Goal: Task Accomplishment & Management: Use online tool/utility

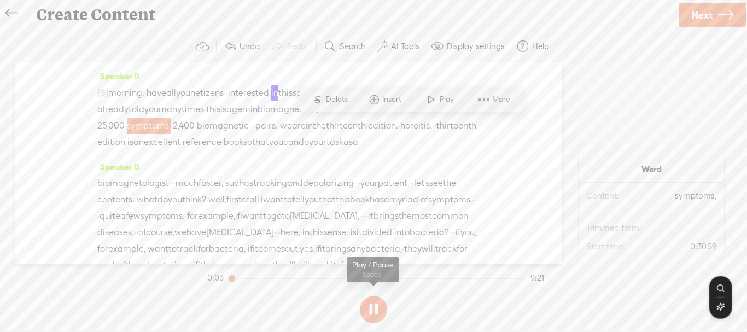
click at [379, 312] on button at bounding box center [373, 309] width 27 height 27
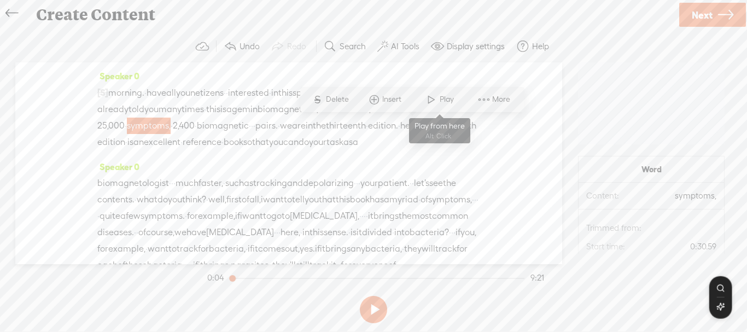
click at [427, 105] on span at bounding box center [432, 100] width 16 height 20
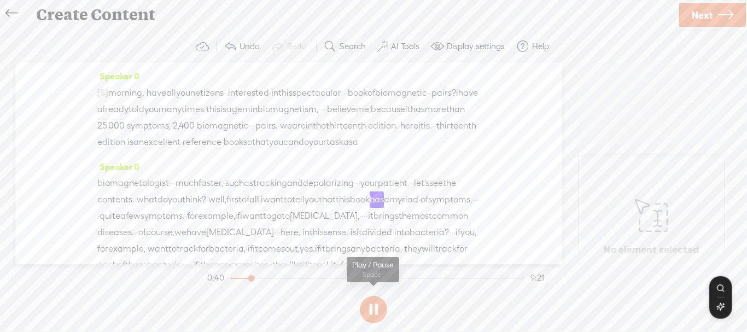
click at [376, 314] on button at bounding box center [373, 309] width 27 height 27
click at [14, 13] on icon at bounding box center [11, 13] width 13 height 25
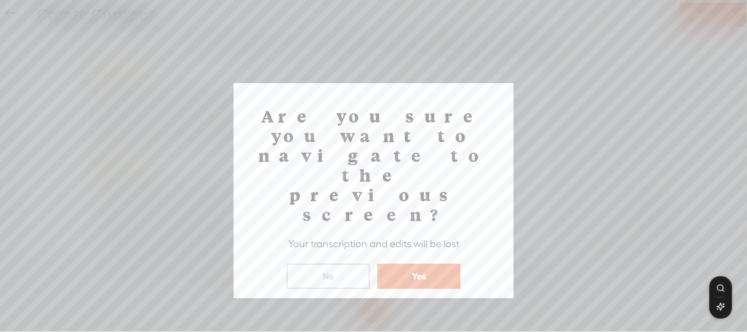
click at [413, 264] on button "Yes" at bounding box center [419, 276] width 83 height 25
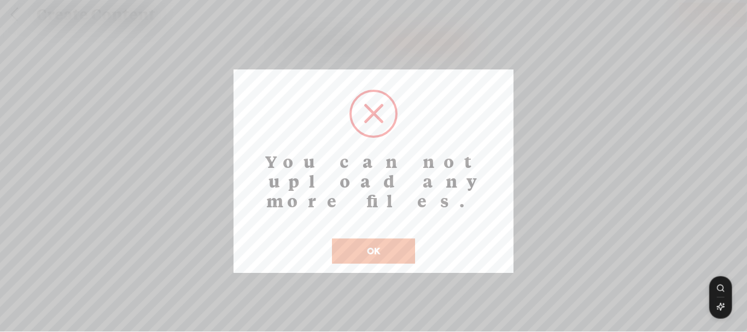
click at [393, 239] on button "OK" at bounding box center [373, 251] width 83 height 25
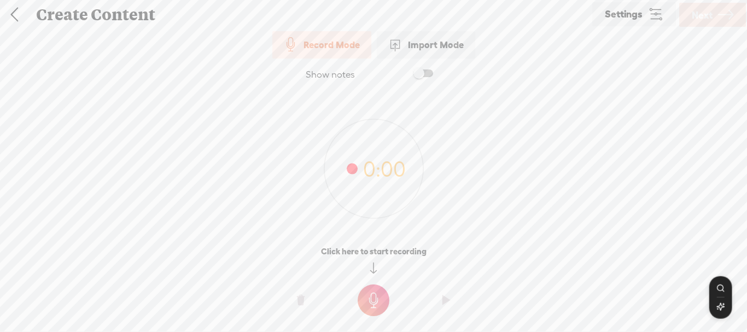
drag, startPoint x: 426, startPoint y: 41, endPoint x: 417, endPoint y: 52, distance: 14.0
click at [426, 41] on div "Import Mode" at bounding box center [426, 44] width 98 height 27
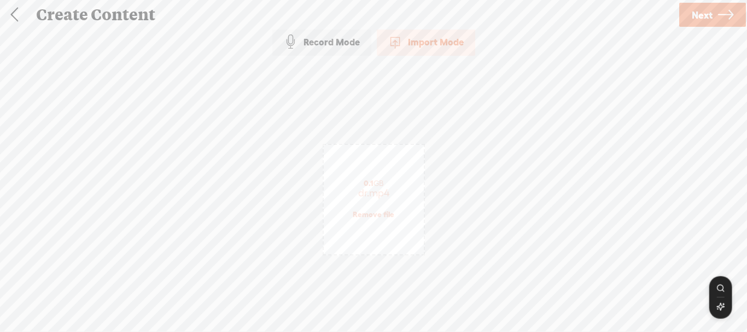
click at [693, 20] on span "Next" at bounding box center [702, 15] width 21 height 28
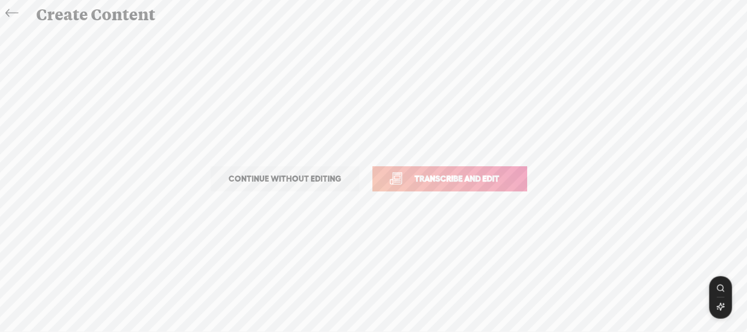
click at [452, 181] on span "Transcribe and edit" at bounding box center [457, 178] width 108 height 13
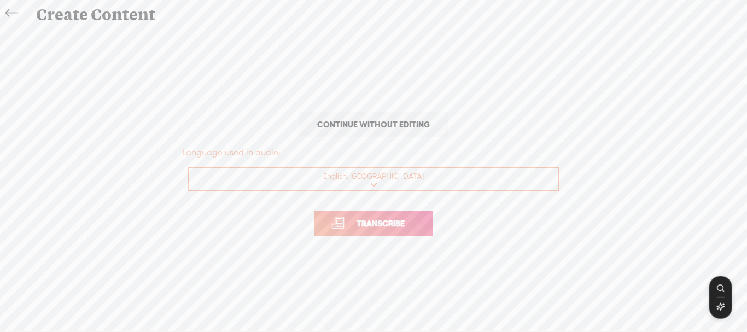
click at [387, 231] on link "Transcribe" at bounding box center [374, 223] width 118 height 25
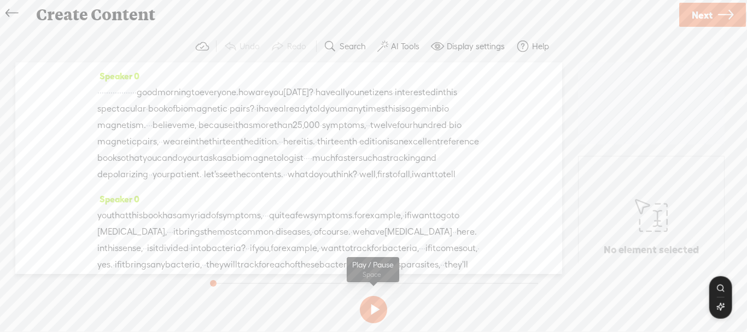
click at [378, 308] on button at bounding box center [373, 309] width 27 height 27
click at [357, 315] on section at bounding box center [373, 310] width 337 height 36
click at [366, 309] on button at bounding box center [373, 309] width 27 height 27
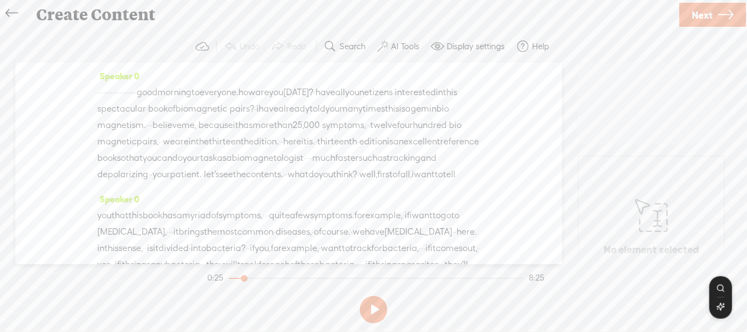
click at [374, 310] on button at bounding box center [373, 309] width 27 height 27
click at [192, 97] on span "morning" at bounding box center [175, 92] width 34 height 16
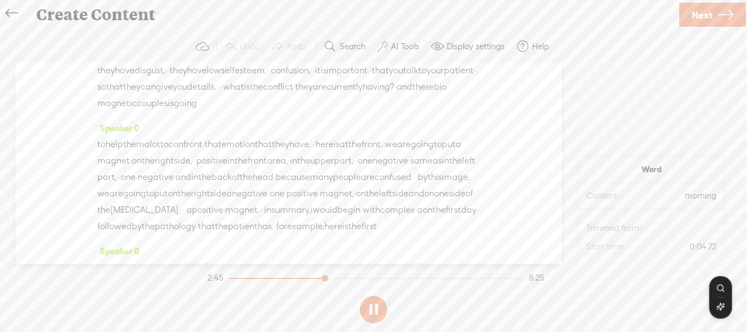
scroll to position [596, 0]
click at [370, 312] on button at bounding box center [373, 309] width 27 height 27
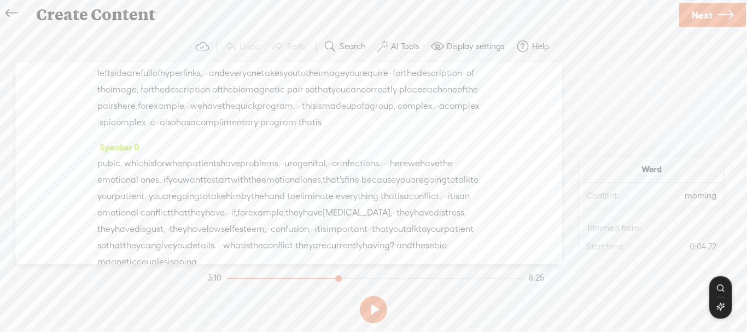
scroll to position [547, 0]
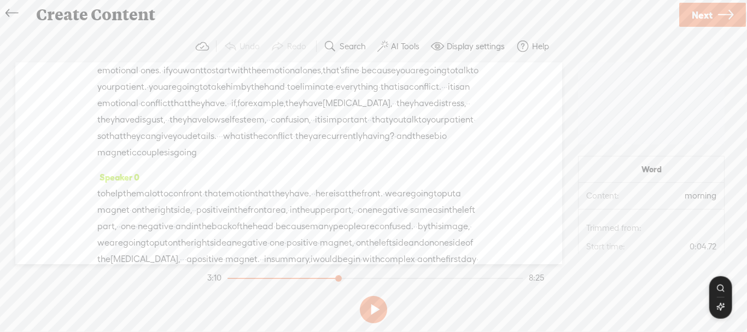
click at [361, 309] on button at bounding box center [373, 309] width 27 height 27
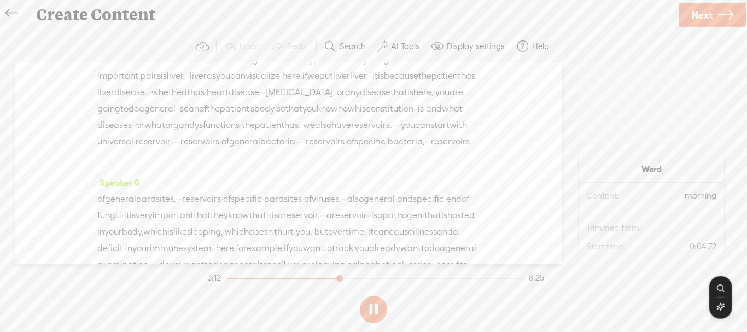
scroll to position [750, 0]
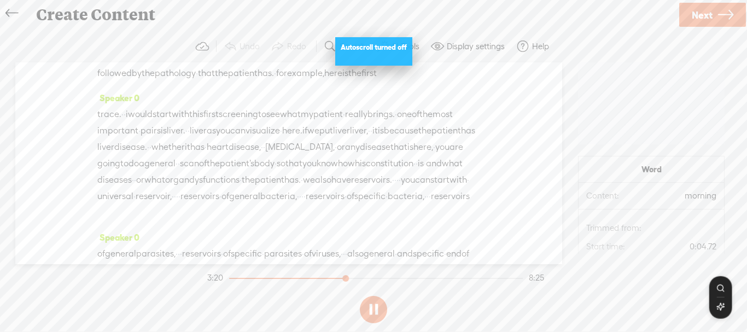
click at [380, 309] on button at bounding box center [373, 309] width 27 height 27
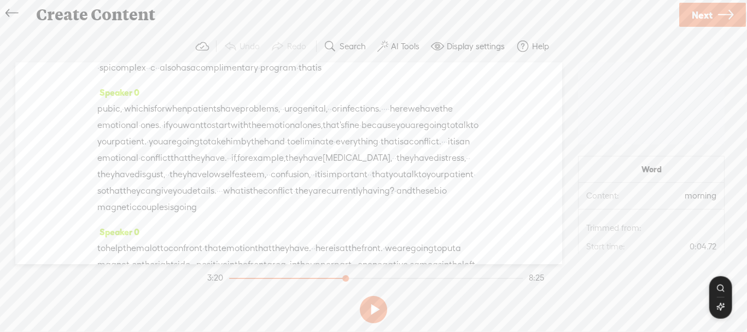
scroll to position [547, 0]
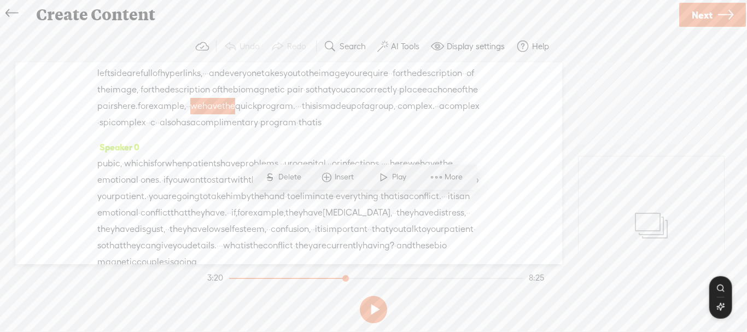
scroll to position [492, 0]
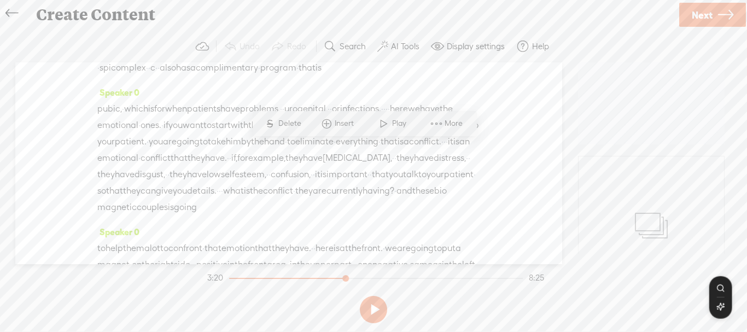
click at [202, 60] on span "we" at bounding box center [196, 51] width 12 height 16
click at [149, 60] on span "for" at bounding box center [143, 51] width 11 height 16
click at [438, 27] on span "description" at bounding box center [439, 18] width 45 height 16
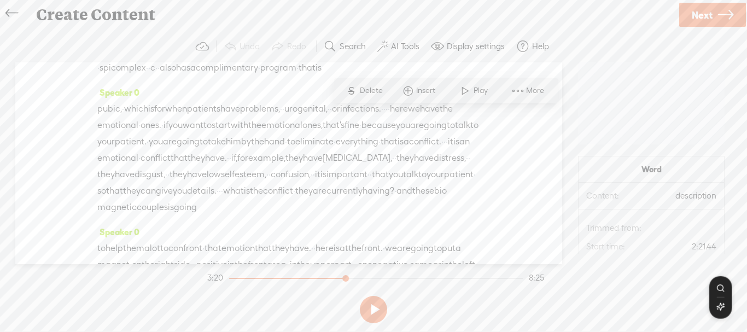
click at [300, 60] on span "·" at bounding box center [301, 51] width 2 height 16
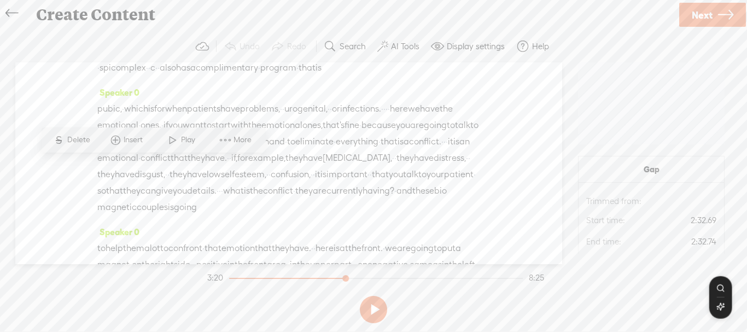
click at [141, 140] on span "Insert" at bounding box center [135, 140] width 22 height 11
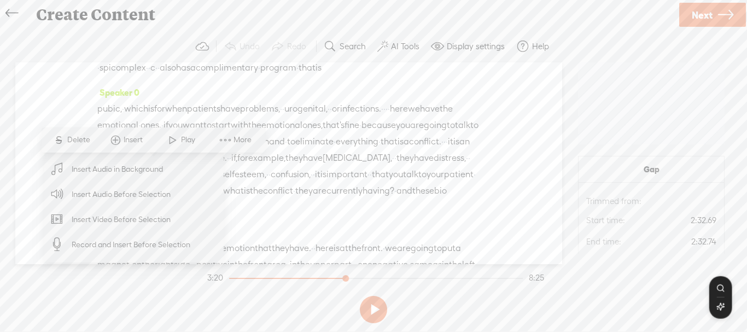
click at [235, 138] on span "More" at bounding box center [244, 140] width 21 height 11
click at [507, 148] on div "Speaker 0 · · · · · · · · · · · · · · · · · · good morning to everyone. how are…" at bounding box center [288, 163] width 547 height 202
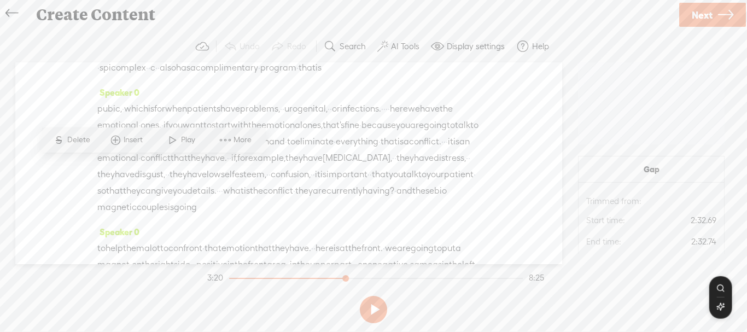
click at [222, 139] on span at bounding box center [225, 140] width 16 height 20
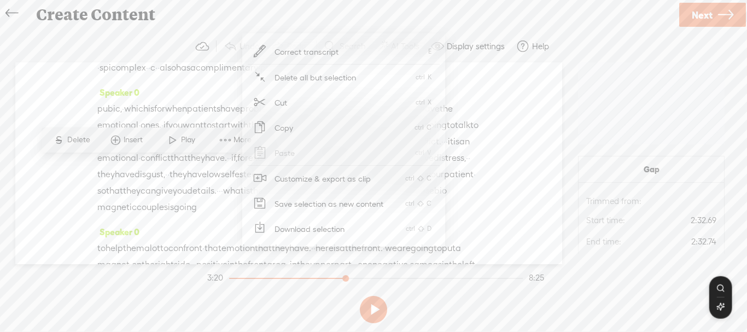
click at [119, 142] on span at bounding box center [115, 140] width 16 height 20
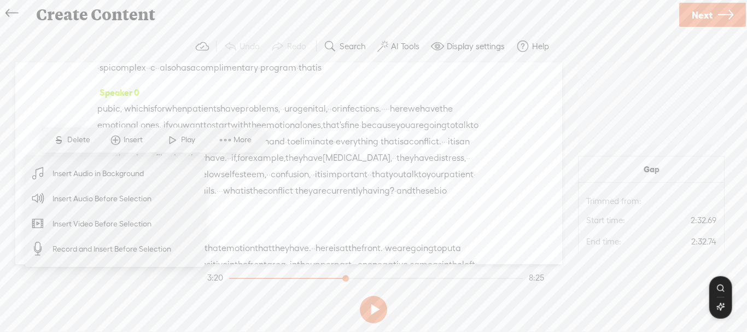
click at [119, 142] on span at bounding box center [115, 140] width 16 height 20
click at [321, 10] on span "·" at bounding box center [322, 2] width 2 height 16
click at [364, 60] on span "a" at bounding box center [366, 51] width 5 height 16
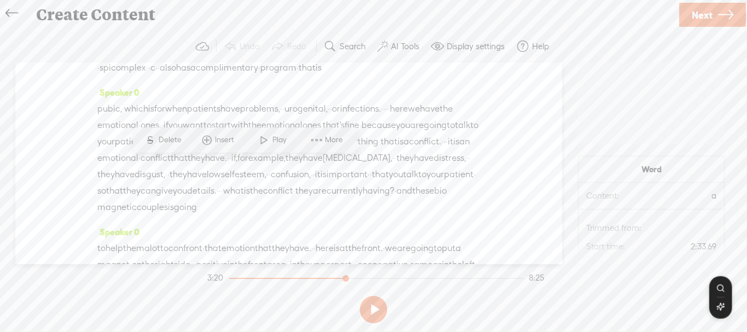
click at [300, 60] on span "·" at bounding box center [301, 51] width 2 height 16
click at [222, 141] on span at bounding box center [225, 140] width 16 height 20
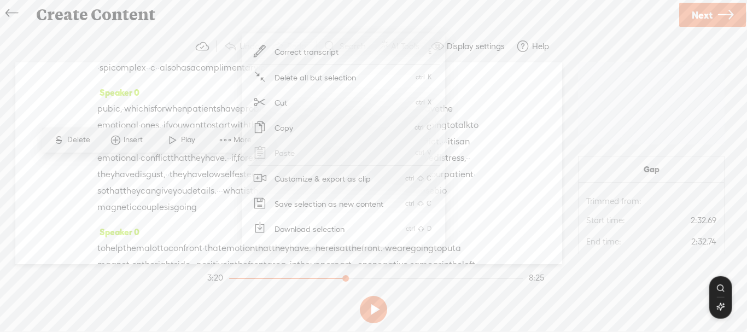
click at [385, 56] on link "Correct transcript E" at bounding box center [344, 51] width 192 height 25
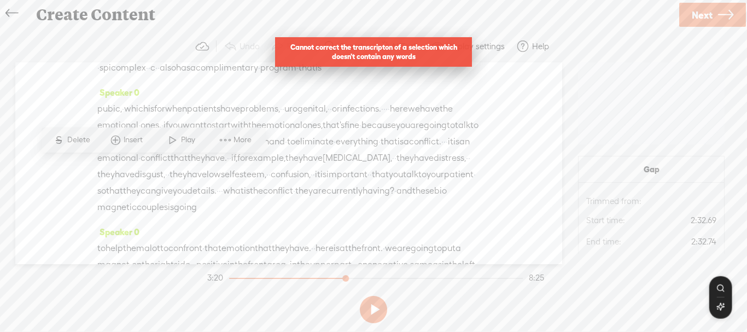
click at [494, 157] on div "Speaker 0 · · · · · · · · · · · · · · · · · · good morning to everyone. how are…" at bounding box center [288, 163] width 547 height 202
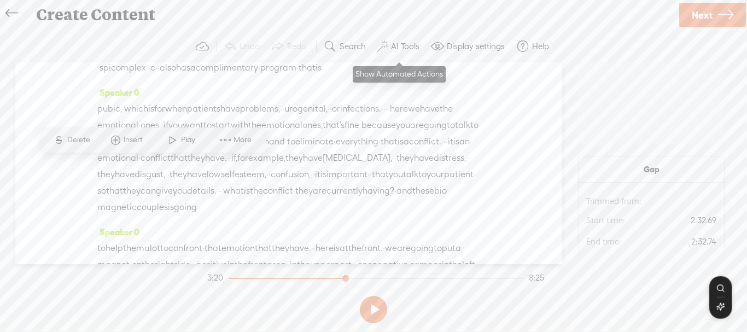
click at [406, 42] on label "AI Tools" at bounding box center [405, 46] width 28 height 11
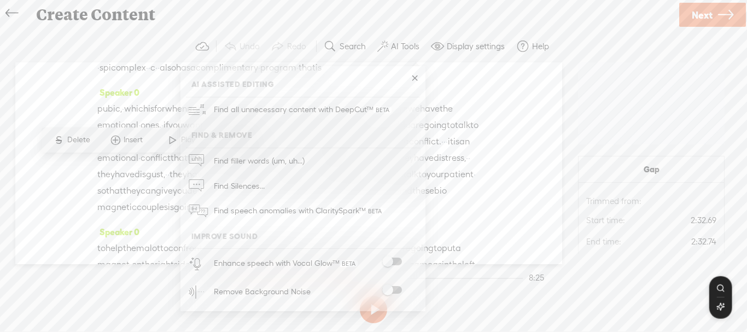
click at [400, 263] on span at bounding box center [392, 262] width 20 height 8
click at [394, 263] on span at bounding box center [392, 262] width 20 height 8
drag, startPoint x: 415, startPoint y: 78, endPoint x: 470, endPoint y: 251, distance: 181.4
click at [415, 79] on link at bounding box center [414, 78] width 11 height 11
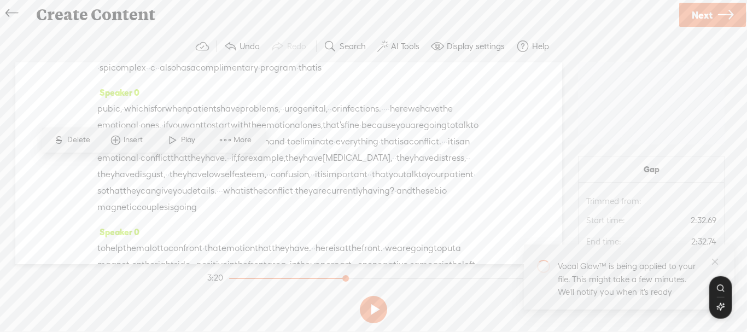
click at [466, 48] on label "Display settings" at bounding box center [476, 46] width 58 height 11
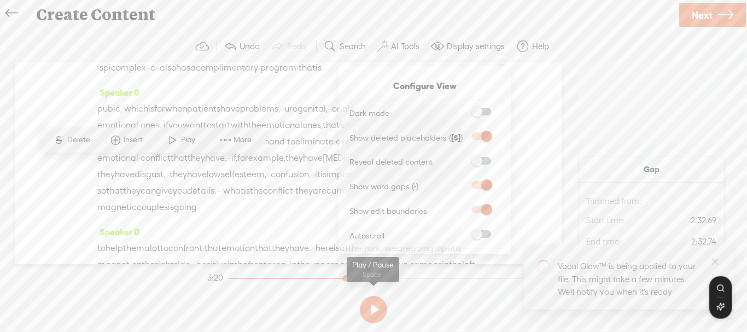
drag, startPoint x: 444, startPoint y: 318, endPoint x: 476, endPoint y: 51, distance: 269.0
click at [444, 318] on section at bounding box center [373, 310] width 337 height 36
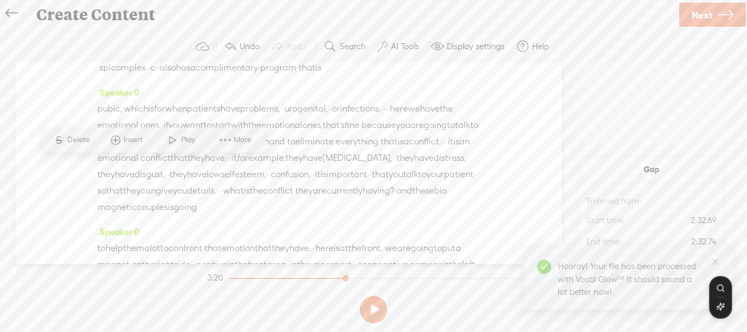
click at [373, 311] on button at bounding box center [373, 309] width 27 height 27
click at [715, 264] on div "Trebble audio editor works best with Google Chrome or Firefox. Please switch yo…" at bounding box center [374, 179] width 726 height 297
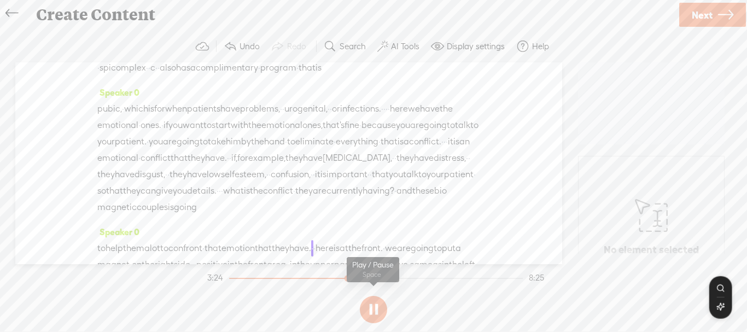
click at [376, 311] on button at bounding box center [373, 309] width 27 height 27
click at [322, 76] on span at bounding box center [333, 68] width 22 height 16
click at [316, 76] on span "is" at bounding box center [319, 68] width 6 height 16
click at [274, 159] on span "Insert" at bounding box center [275, 156] width 22 height 11
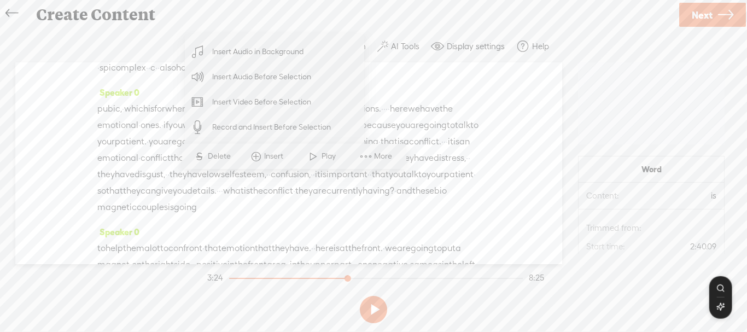
click at [292, 83] on span "Insert Audio Before Selection" at bounding box center [262, 77] width 142 height 25
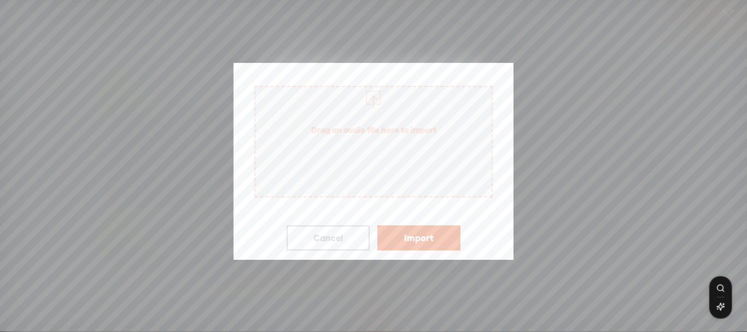
click at [314, 237] on button "Cancel" at bounding box center [328, 237] width 83 height 25
click at [338, 244] on button "Cancel" at bounding box center [328, 237] width 83 height 25
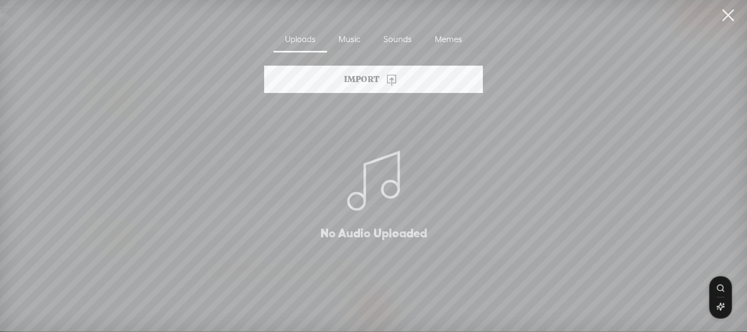
click at [728, 21] on link at bounding box center [728, 15] width 27 height 31
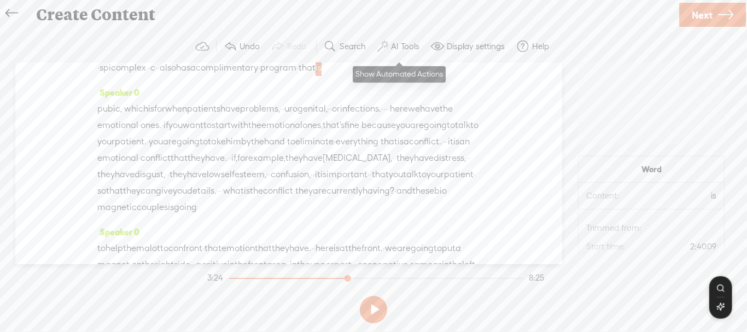
click at [392, 46] on label "AI Tools" at bounding box center [405, 46] width 28 height 11
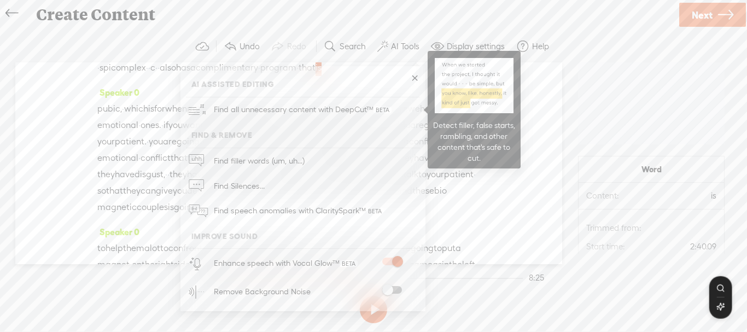
click at [345, 111] on span "Find all unnecessary content with DeepCut™" at bounding box center [303, 110] width 186 height 26
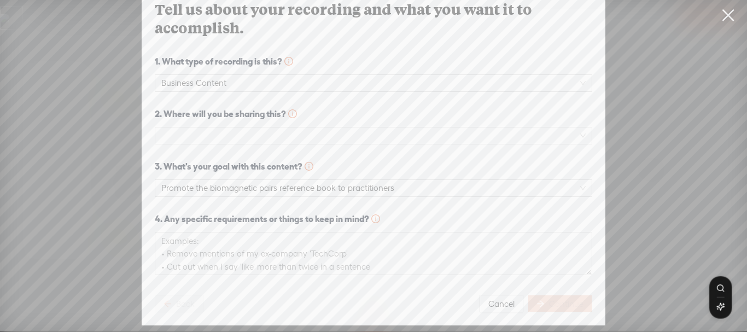
scroll to position [36, 0]
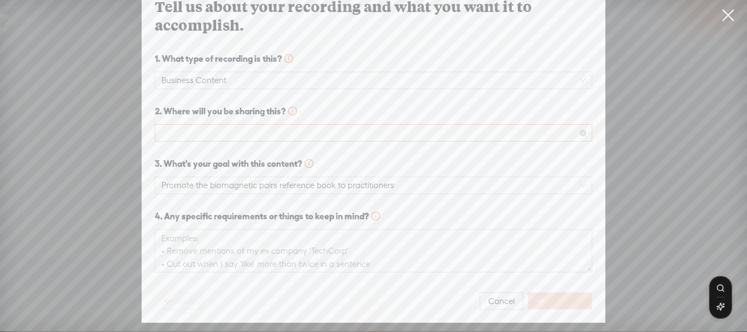
click at [334, 126] on span at bounding box center [373, 133] width 425 height 16
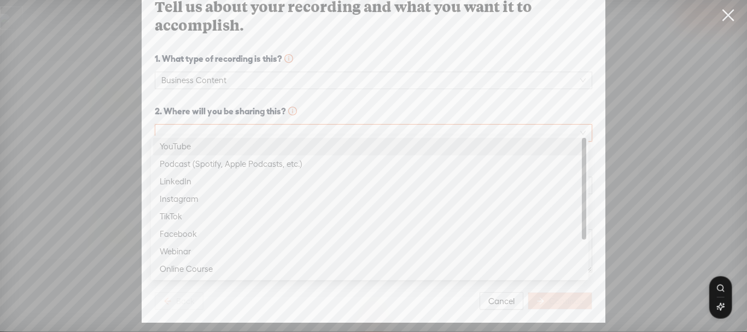
click at [330, 147] on div "YouTube" at bounding box center [370, 146] width 420 height 13
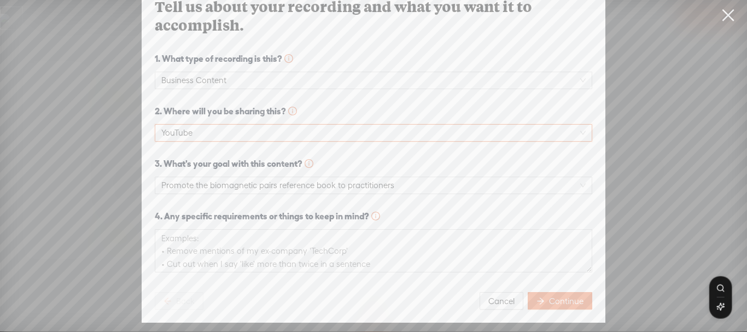
click at [552, 300] on button "Continue" at bounding box center [560, 301] width 65 height 18
click at [553, 292] on div "Continue" at bounding box center [560, 301] width 65 height 18
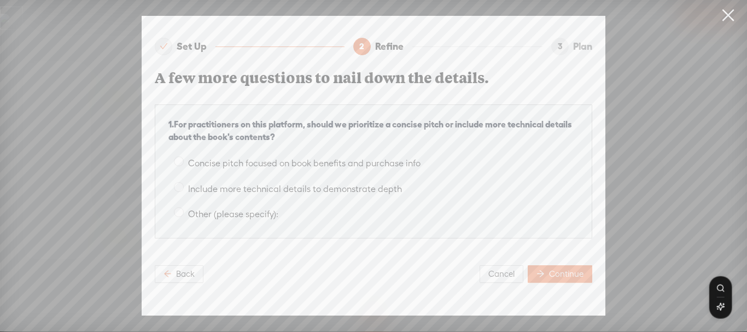
scroll to position [0, 0]
click at [390, 161] on span "Concise pitch focused on book benefits and purchase info" at bounding box center [304, 163] width 241 height 10
click at [184, 161] on input "Concise pitch focused on book benefits and purchase info" at bounding box center [179, 162] width 10 height 10
radio input "true"
click at [564, 276] on button "Continue" at bounding box center [560, 274] width 65 height 18
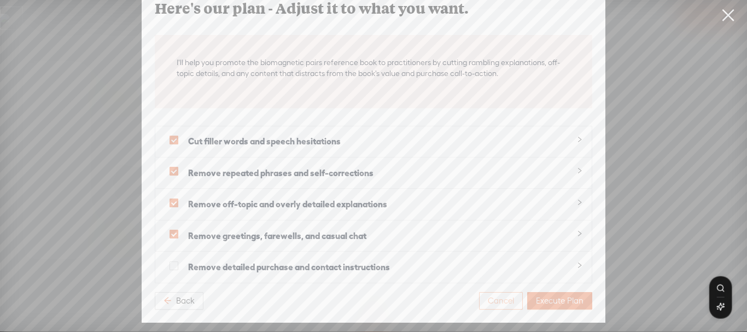
scroll to position [35, 0]
click at [567, 295] on span "Execute Plan" at bounding box center [560, 300] width 48 height 11
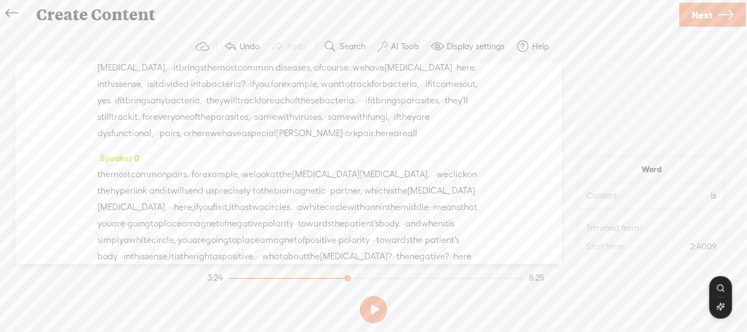
scroll to position [0, 0]
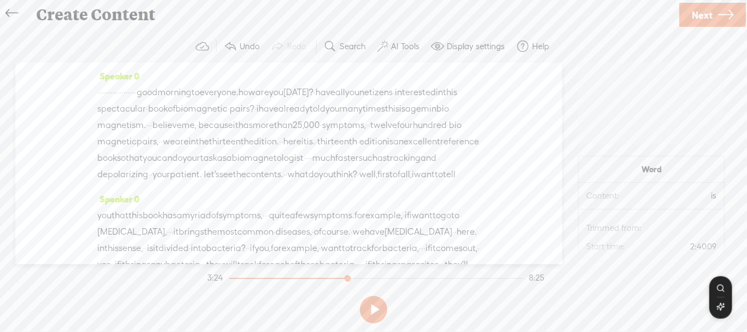
click at [379, 316] on button at bounding box center [373, 309] width 27 height 27
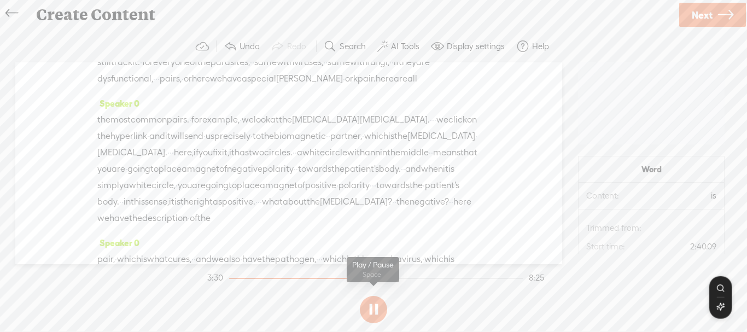
click at [373, 308] on button at bounding box center [373, 309] width 27 height 27
click at [368, 308] on button at bounding box center [373, 309] width 27 height 27
click at [382, 308] on button at bounding box center [373, 309] width 27 height 27
click at [0, 0] on button at bounding box center [0, 0] width 0 height 0
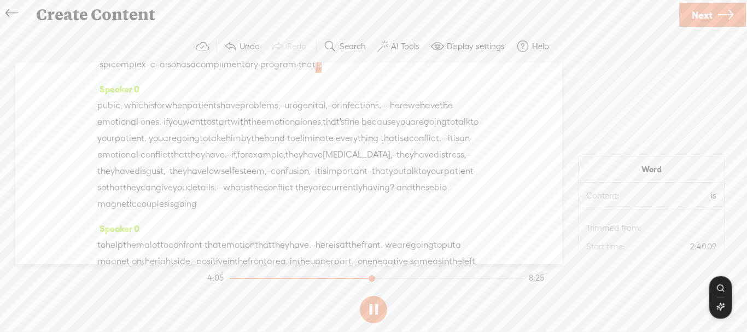
scroll to position [547, 0]
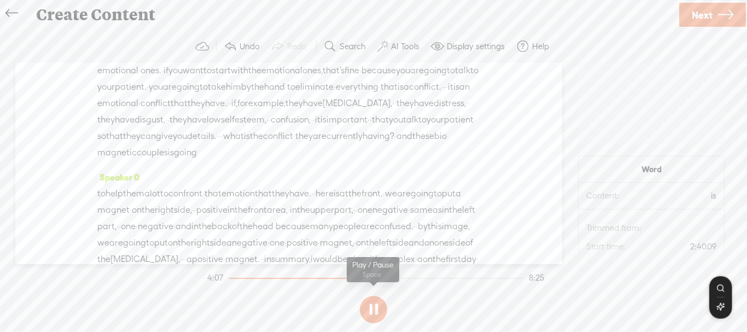
click at [374, 314] on button at bounding box center [373, 309] width 27 height 27
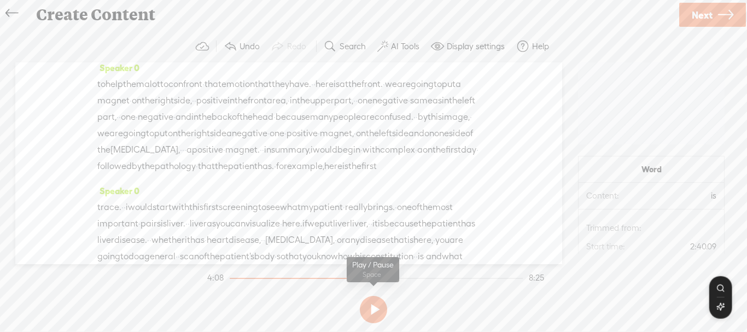
click at [379, 306] on button at bounding box center [373, 309] width 27 height 27
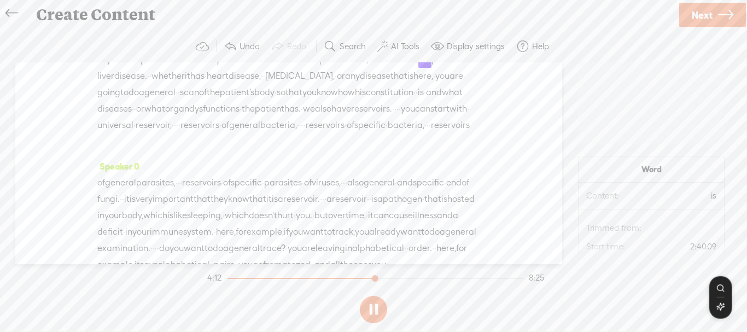
scroll to position [930, 0]
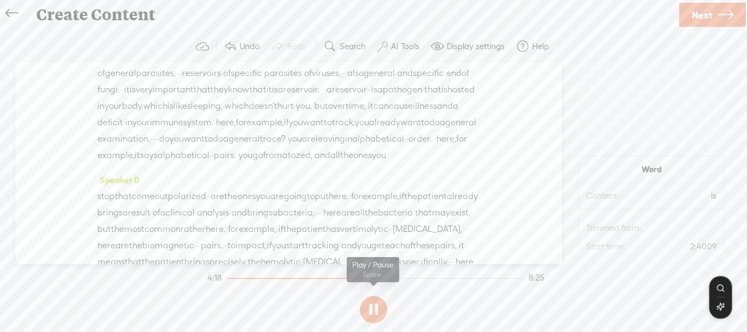
click at [374, 323] on button at bounding box center [373, 309] width 27 height 27
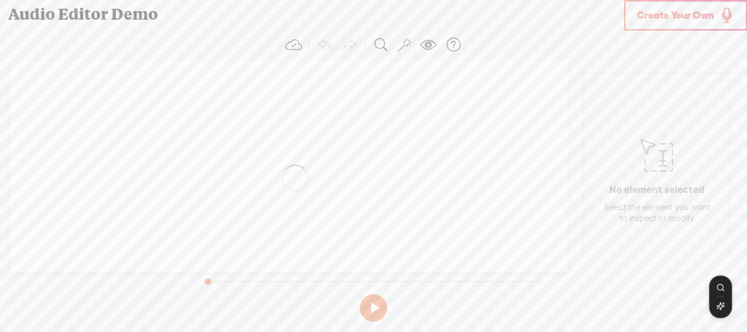
scroll to position [1, 0]
